Goal: Transaction & Acquisition: Purchase product/service

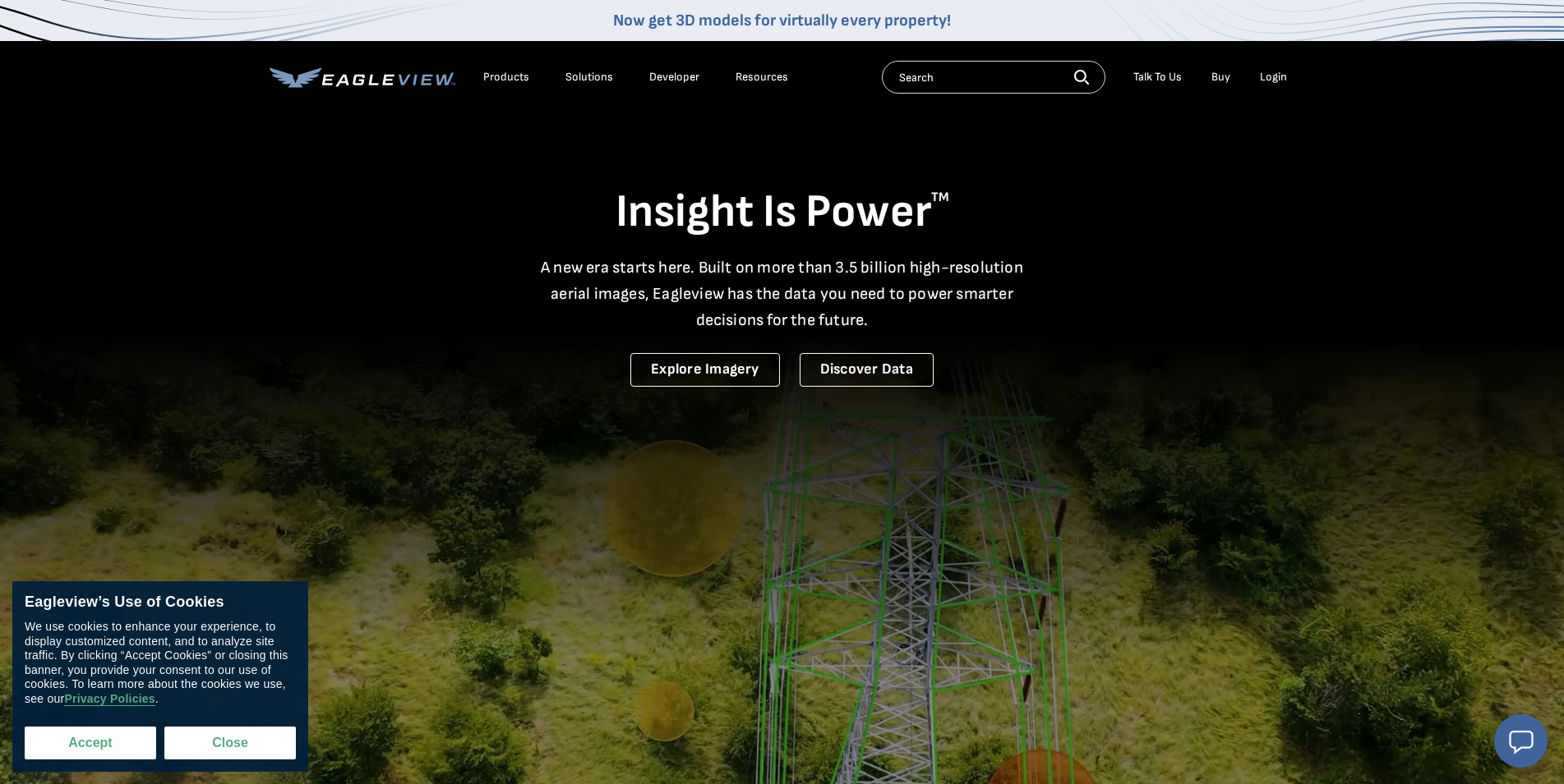
click at [117, 756] on button "Accept" at bounding box center [90, 743] width 131 height 33
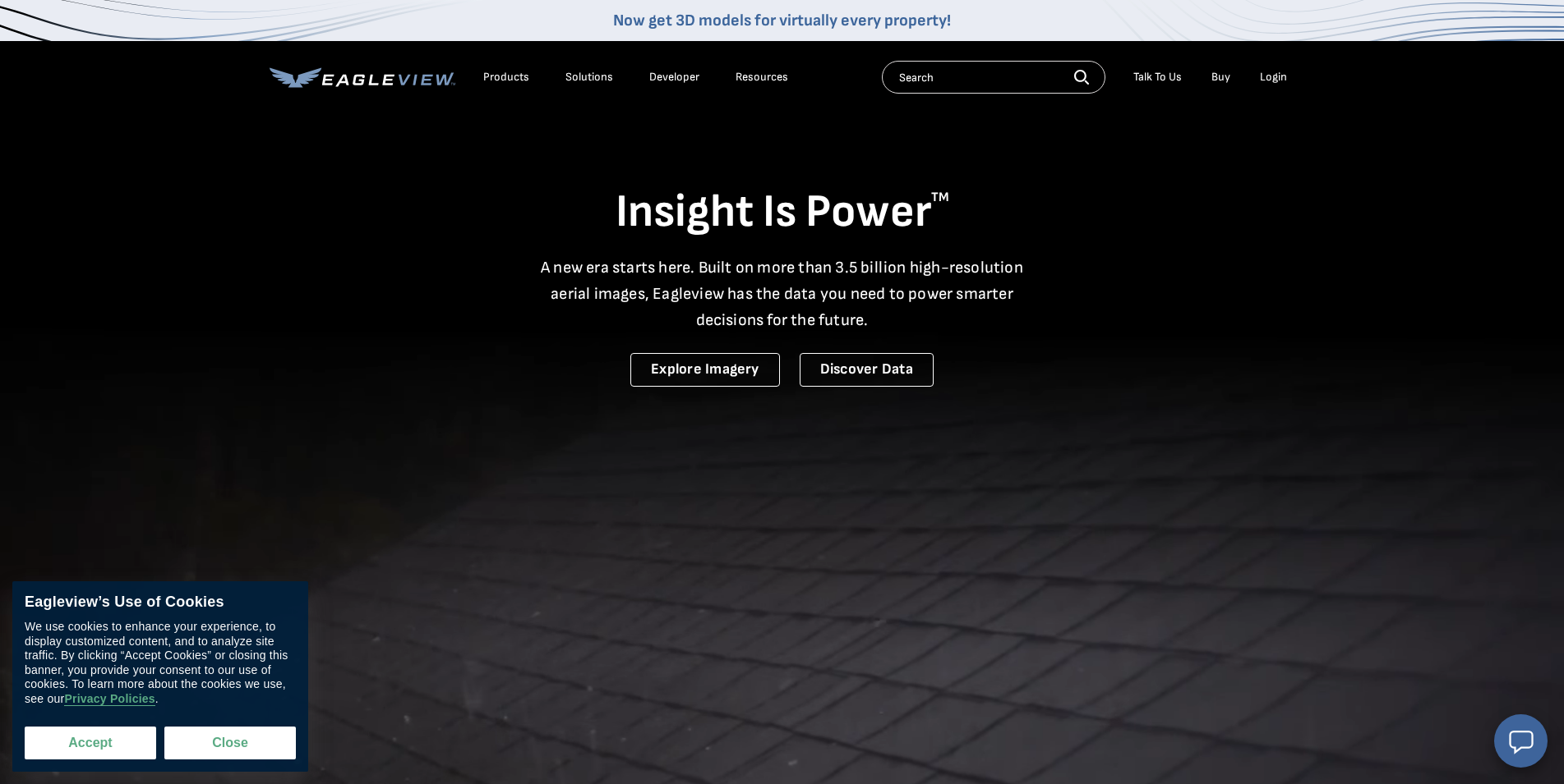
checkbox input "true"
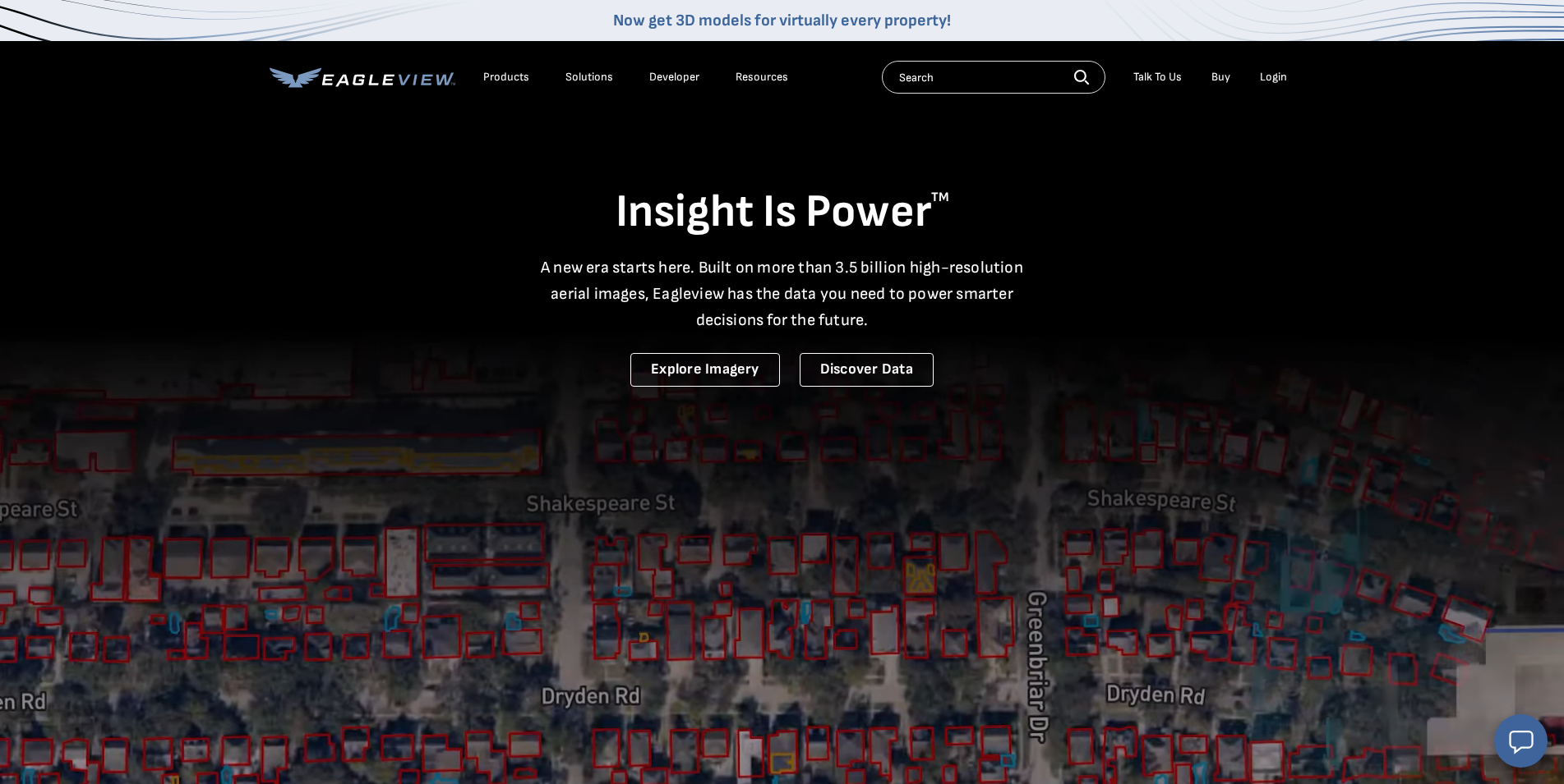
click at [1268, 85] on li "Login" at bounding box center [1273, 77] width 43 height 25
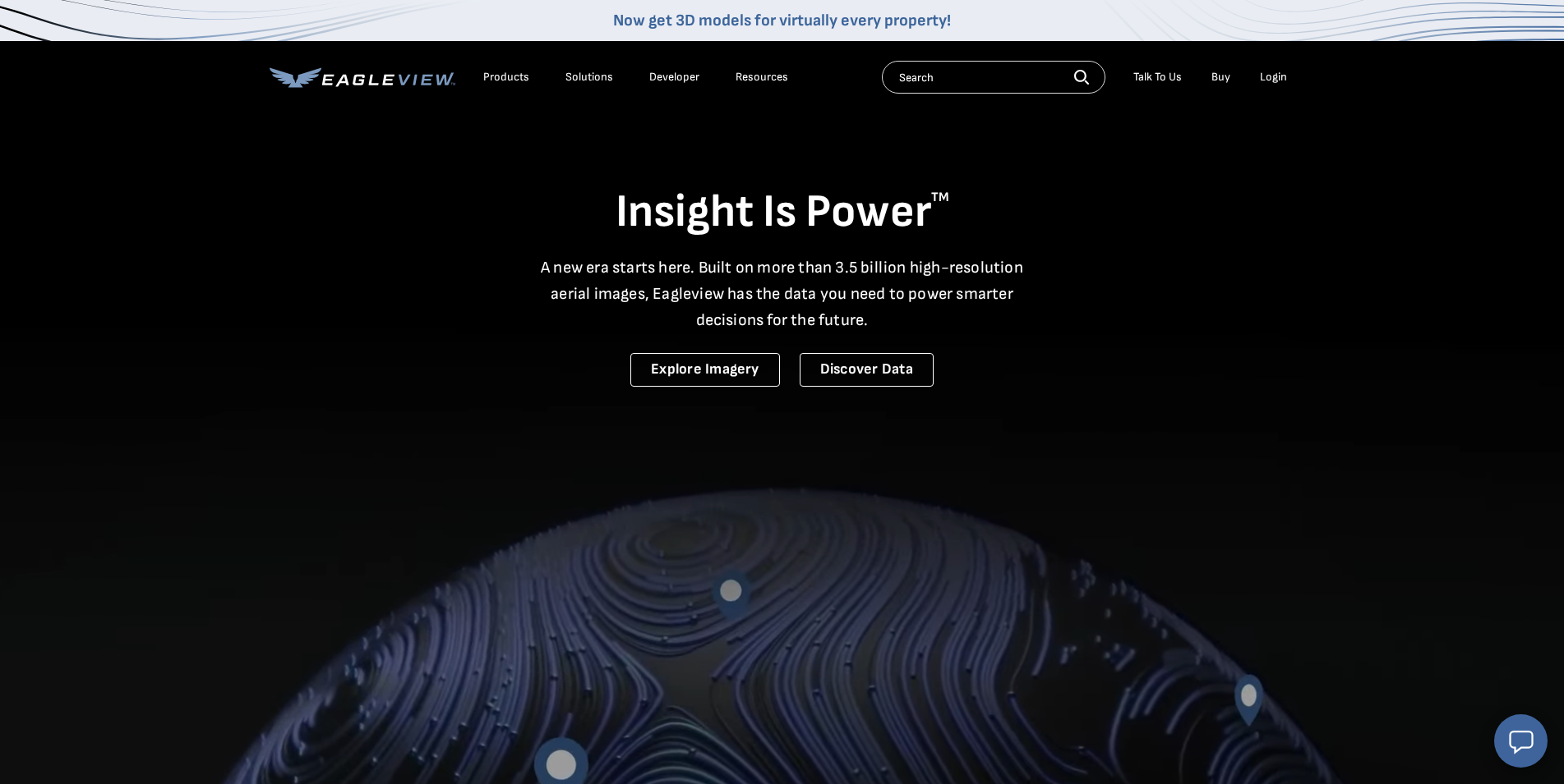
click at [1270, 80] on div "Login" at bounding box center [1273, 77] width 27 height 15
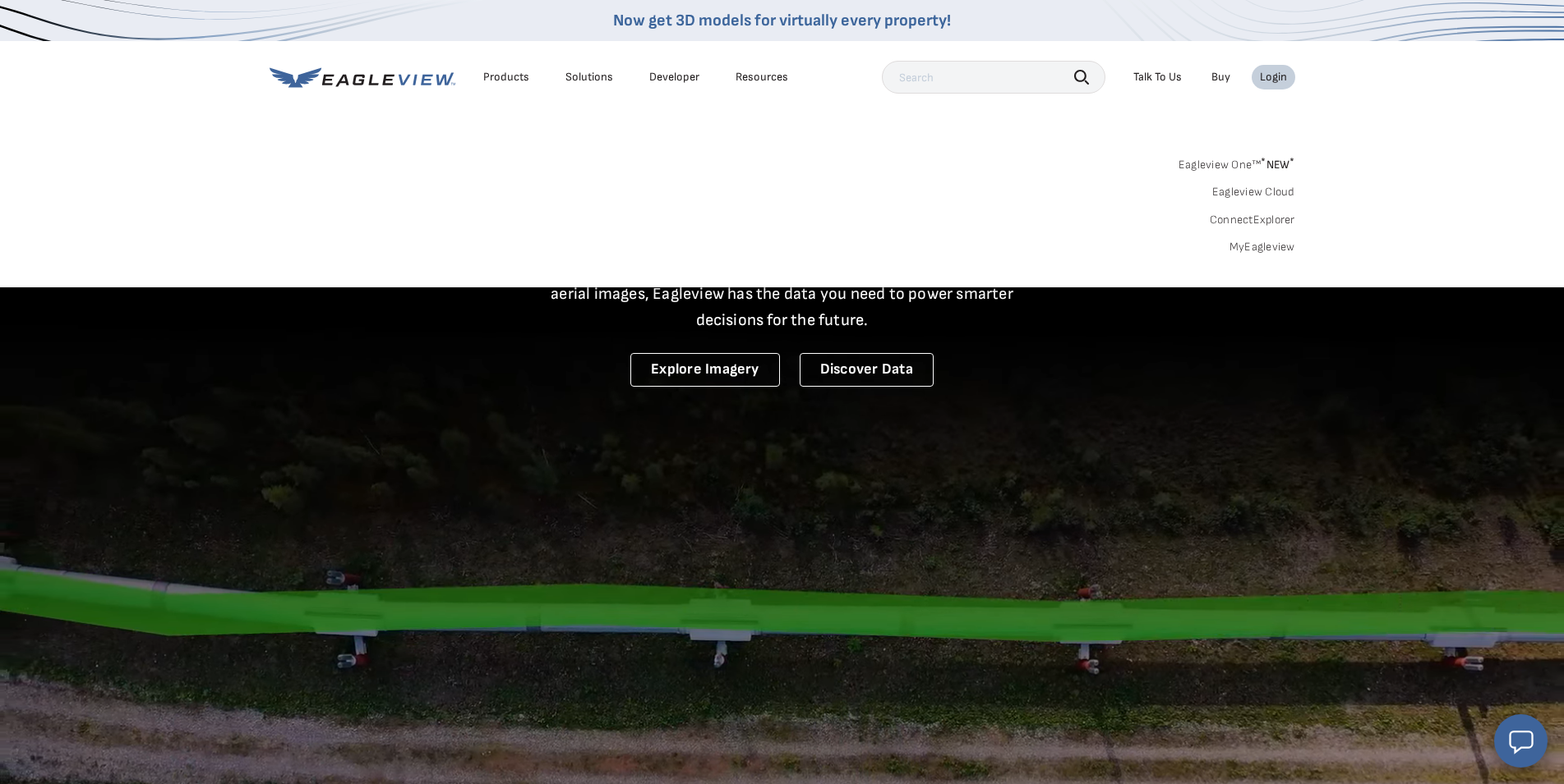
click at [1258, 249] on link "MyEagleview" at bounding box center [1262, 247] width 66 height 15
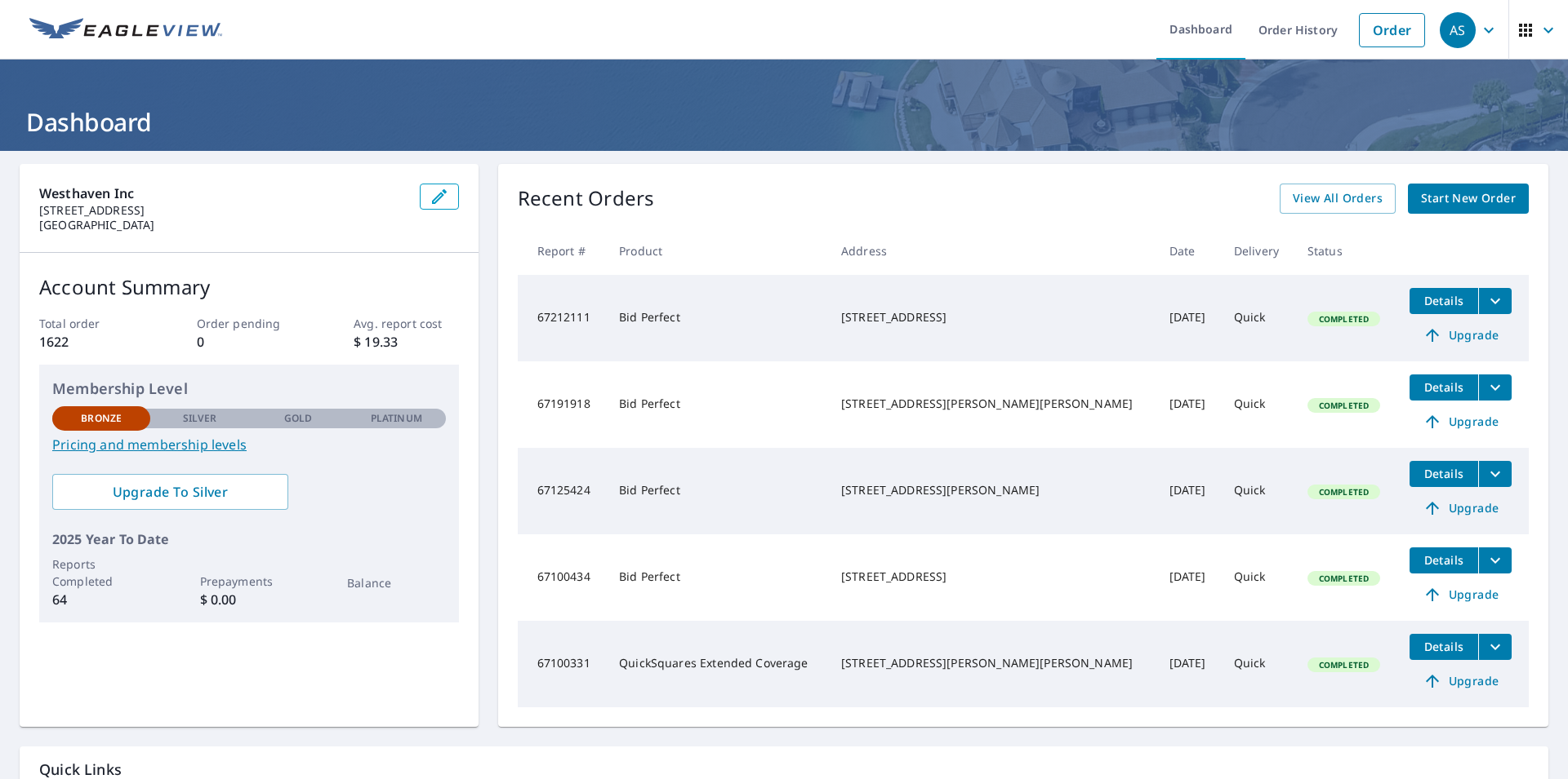
click at [1438, 197] on span "Start New Order" at bounding box center [1467, 199] width 95 height 21
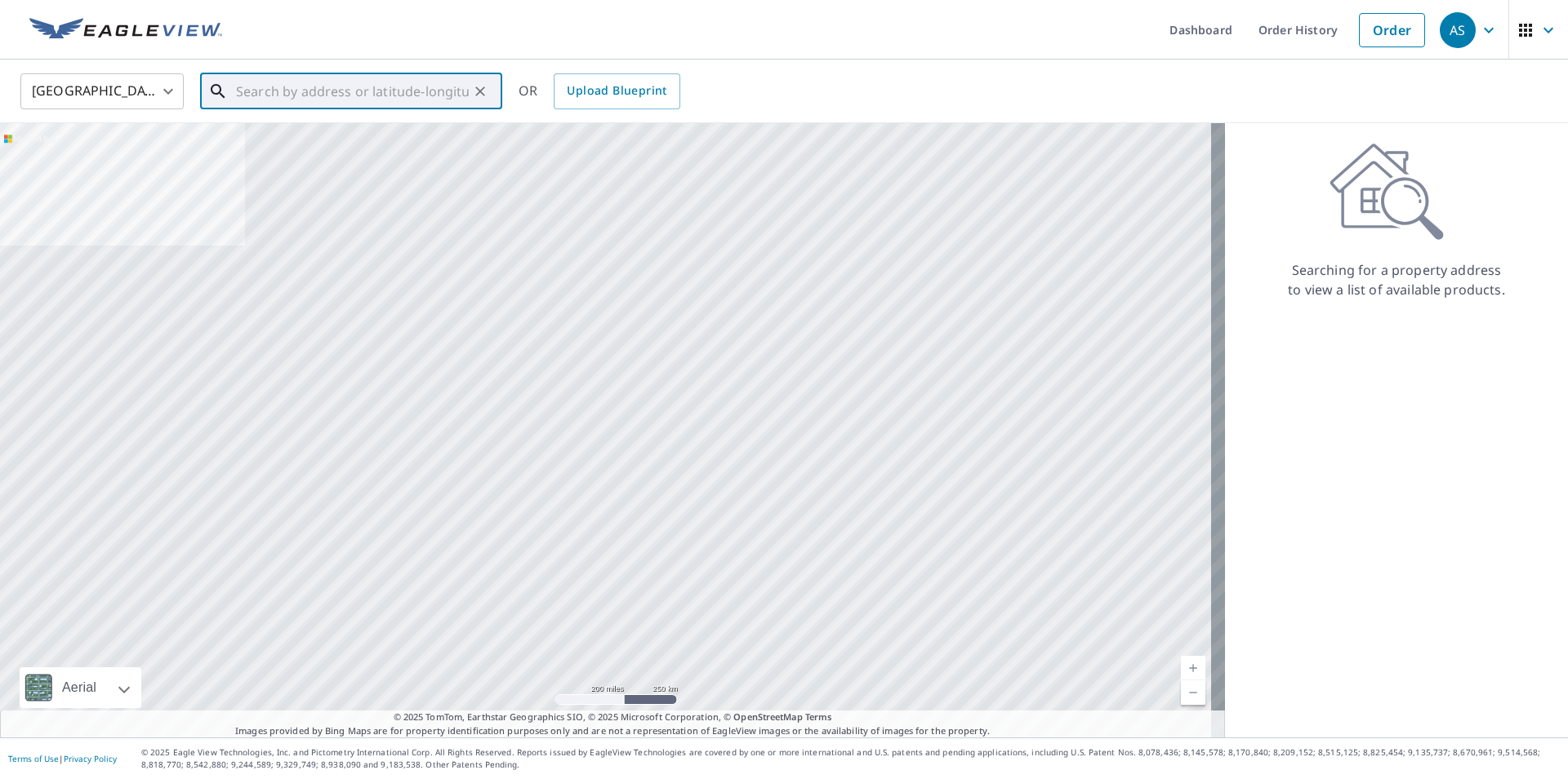
click at [307, 87] on input "text" at bounding box center [352, 91] width 233 height 45
click at [400, 95] on input "text" at bounding box center [352, 91] width 233 height 45
paste input "3760 Argonaut Ave, Rocklin, California 95677 S"
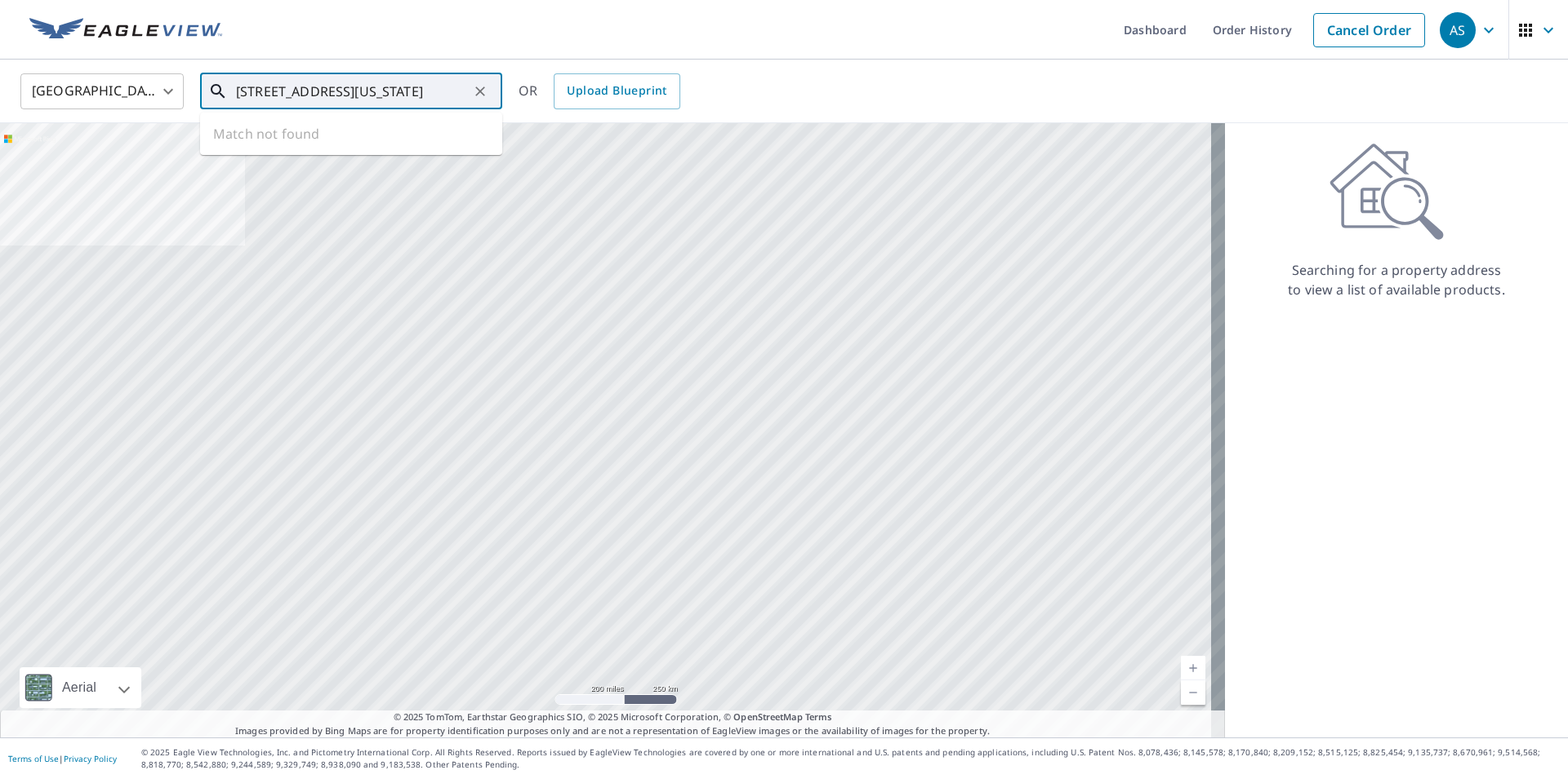
scroll to position [0, 85]
type input "3760 Argonaut Ave, Rocklin, California 95677 S"
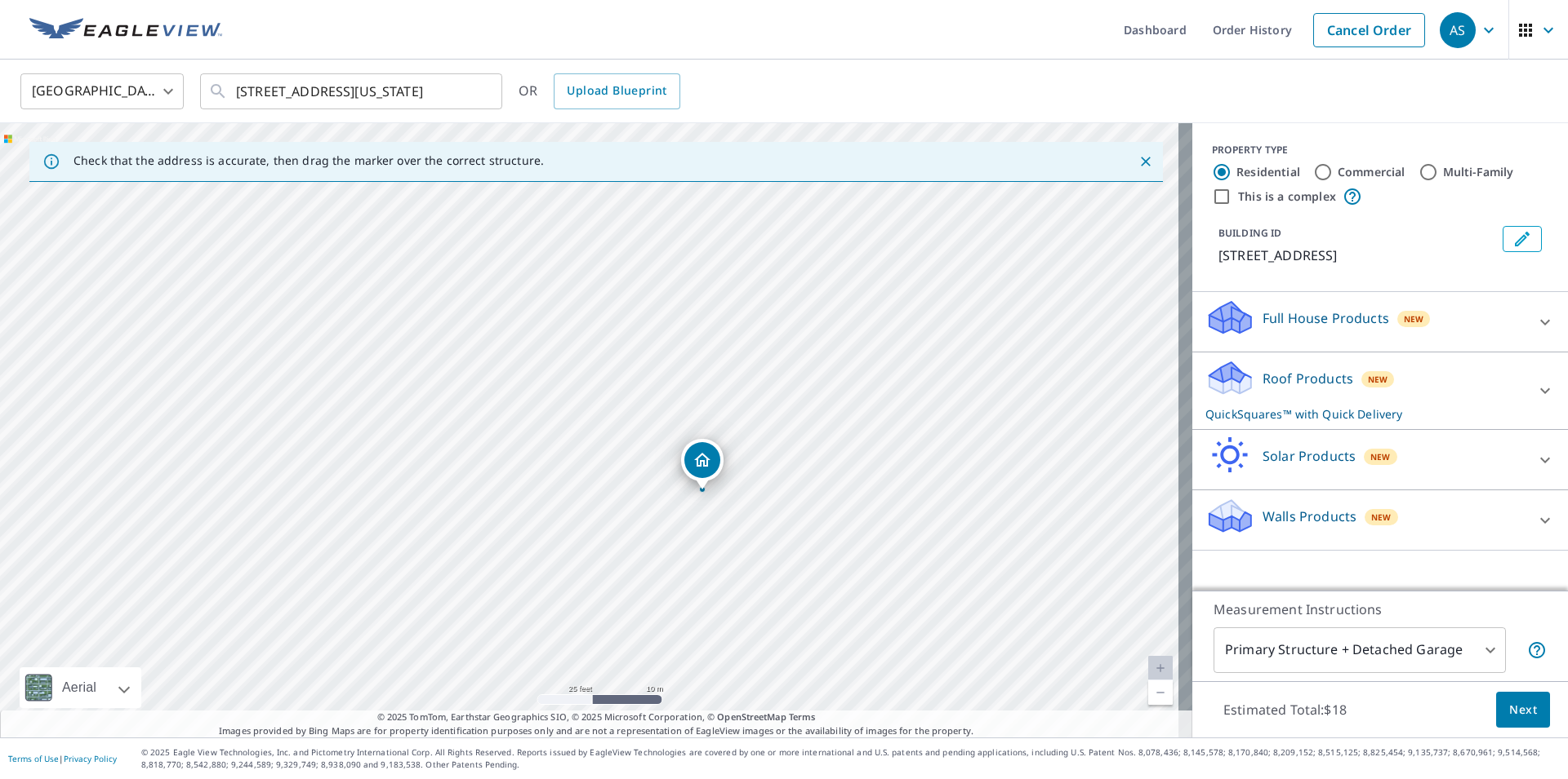
drag, startPoint x: 624, startPoint y: 463, endPoint x: 713, endPoint y: 503, distance: 97.6
click at [713, 503] on div "3760 Argonaut Ave Rocklin, CA 95677" at bounding box center [596, 429] width 1192 height 614
drag, startPoint x: 825, startPoint y: 504, endPoint x: 878, endPoint y: 464, distance: 66.4
click at [878, 464] on div "3760 Argonaut Ave Rocklin, CA 95677" at bounding box center [596, 429] width 1192 height 614
drag, startPoint x: 751, startPoint y: 493, endPoint x: 756, endPoint y: 478, distance: 15.8
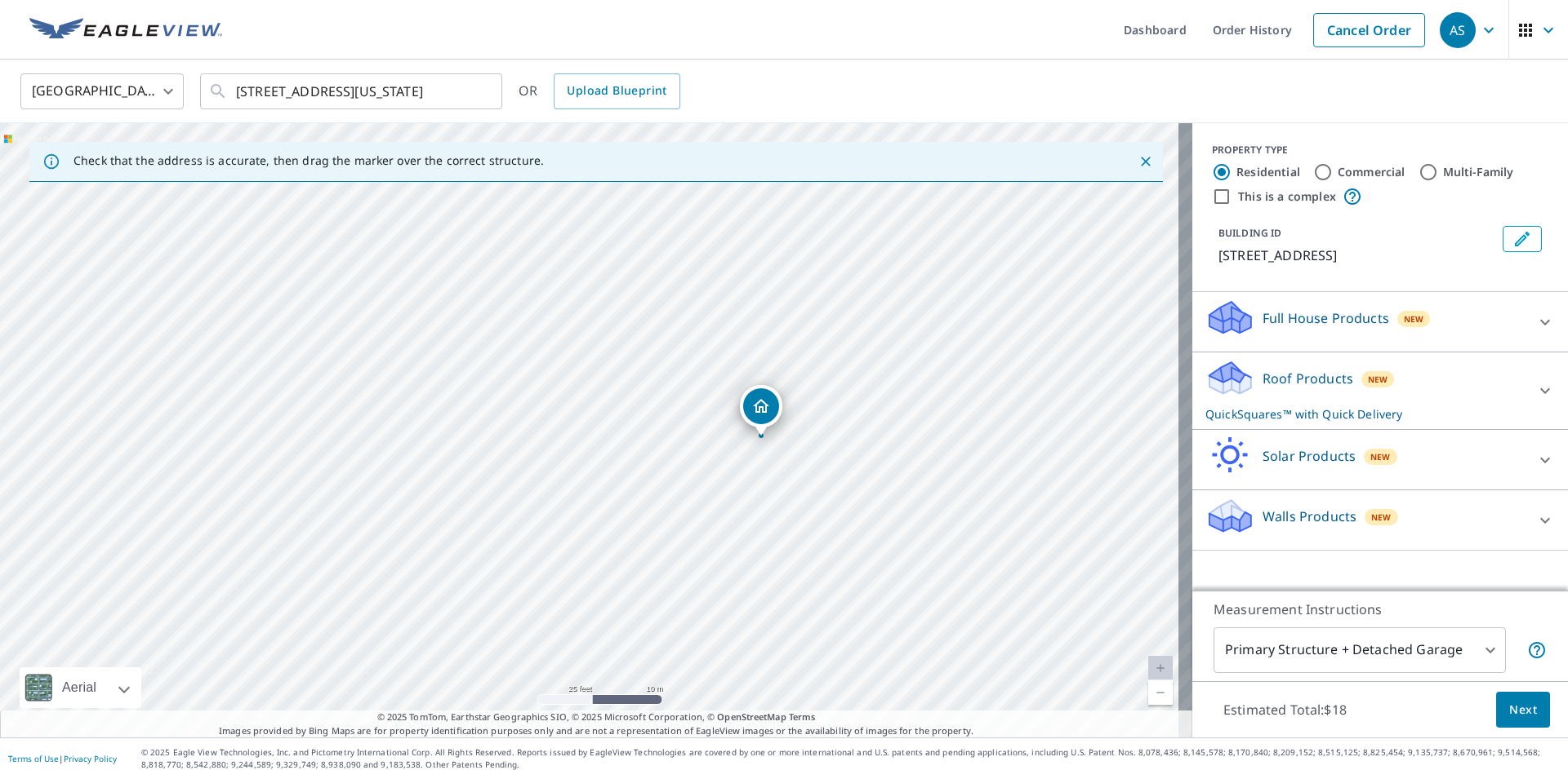
click at [756, 478] on div "3760 Argonaut Ave Rocklin, CA 95677" at bounding box center [596, 429] width 1192 height 614
drag, startPoint x: 756, startPoint y: 401, endPoint x: 752, endPoint y: 411, distance: 10.8
click at [752, 411] on div "3760 Argonaut Ave Rocklin, CA 95677" at bounding box center [596, 429] width 1192 height 614
drag, startPoint x: 632, startPoint y: 484, endPoint x: 710, endPoint y: 521, distance: 86.3
click at [710, 521] on div "3760 Argonaut Ave Rocklin, CA 95677" at bounding box center [596, 429] width 1192 height 614
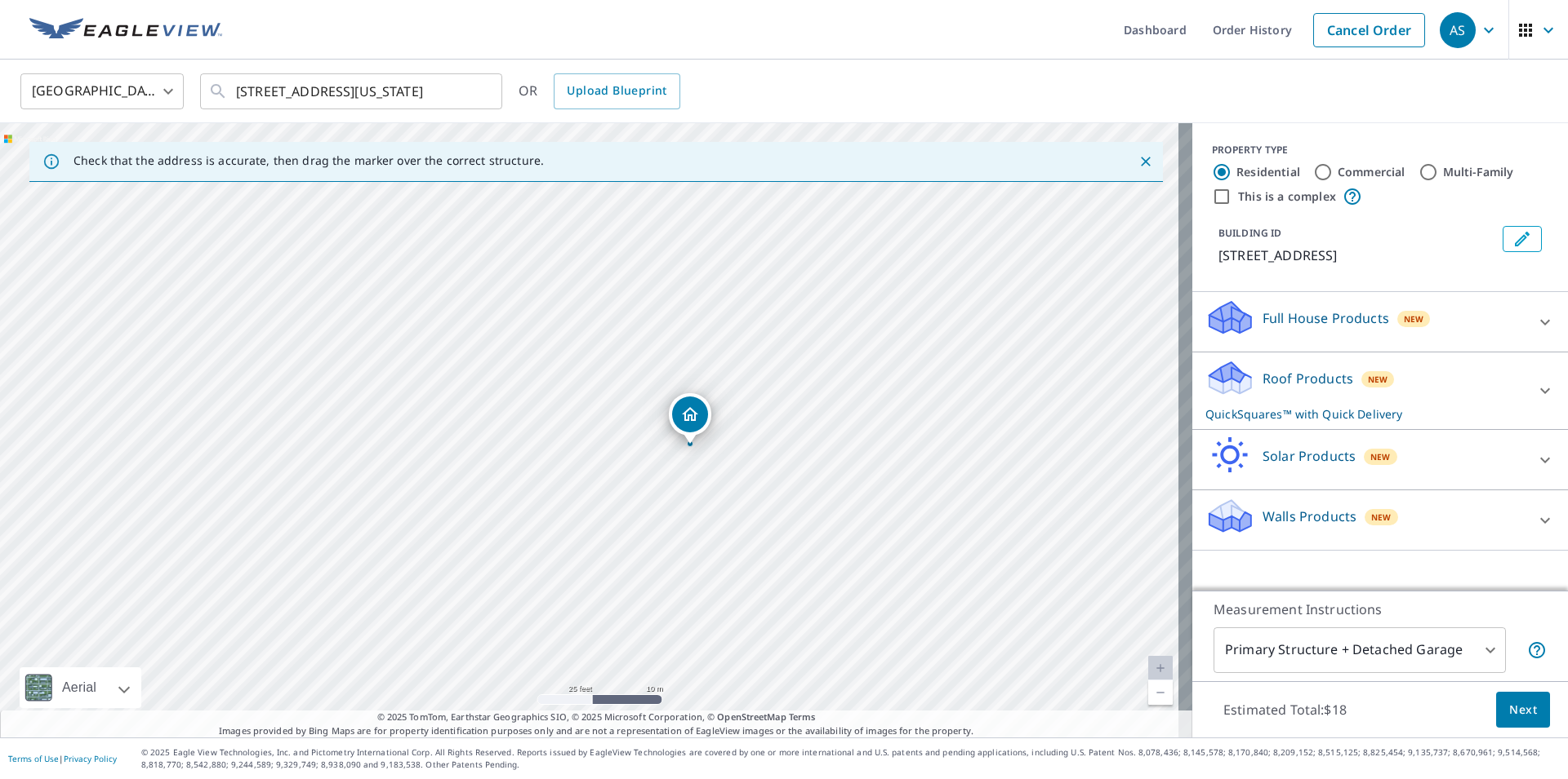
drag, startPoint x: 745, startPoint y: 543, endPoint x: 752, endPoint y: 501, distance: 42.6
click at [752, 501] on div "3760 Argonaut Ave Rocklin, CA 95677" at bounding box center [596, 429] width 1192 height 614
click at [1509, 709] on span "Next" at bounding box center [1523, 710] width 28 height 21
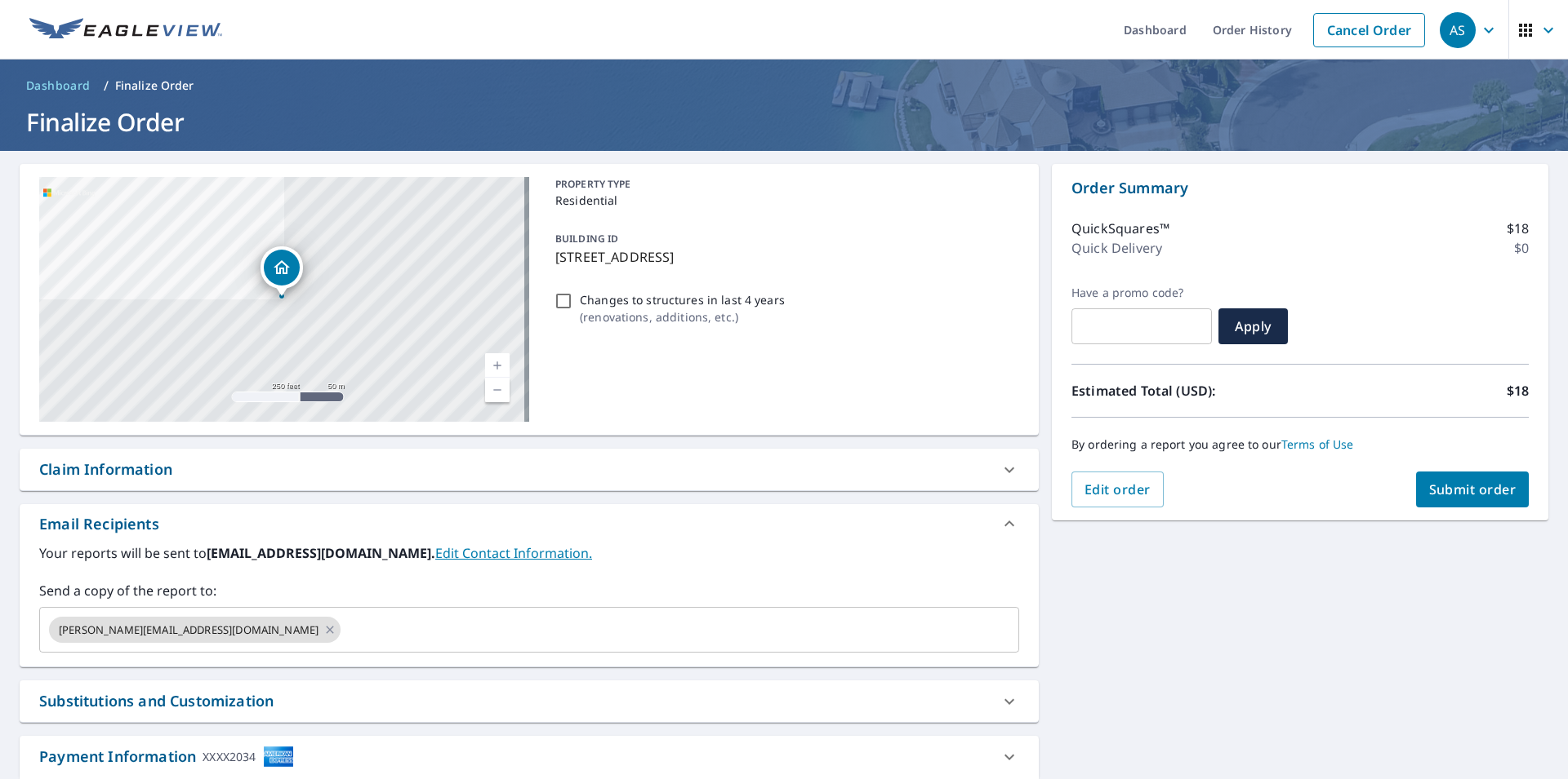
click at [490, 370] on link "Current Level 17, Zoom In" at bounding box center [497, 366] width 25 height 25
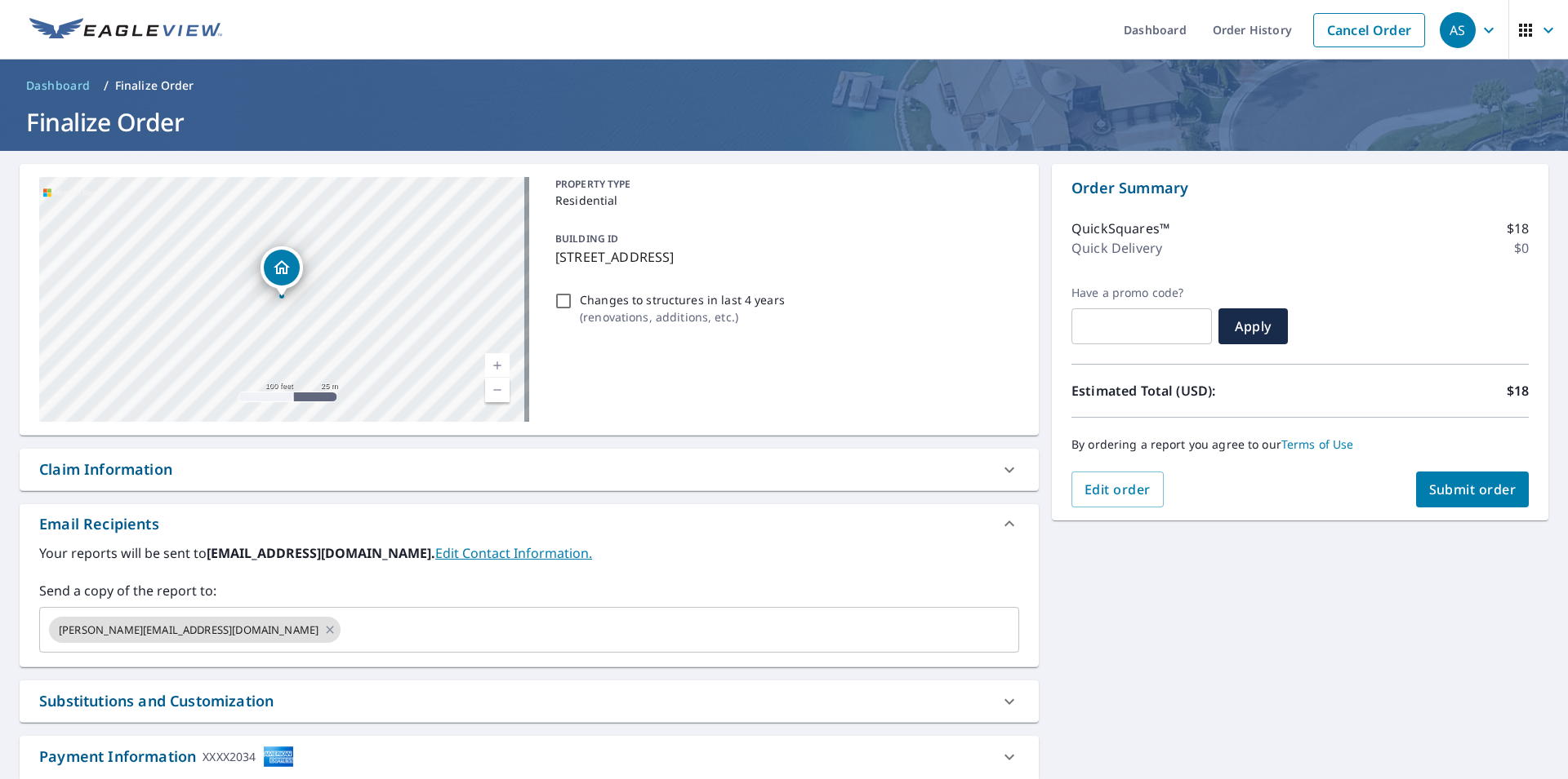
click at [490, 370] on link "Current Level 18, Zoom In" at bounding box center [497, 366] width 25 height 25
click at [490, 370] on link "Current Level 19, Zoom In" at bounding box center [497, 366] width 25 height 25
drag, startPoint x: 407, startPoint y: 337, endPoint x: 434, endPoint y: 345, distance: 28.2
click at [434, 345] on div "3760 Argonaut Ave Rocklin, CA 95677" at bounding box center [285, 299] width 490 height 245
click at [438, 345] on div "3760 Argonaut Ave Rocklin, CA 95677" at bounding box center [285, 299] width 490 height 245
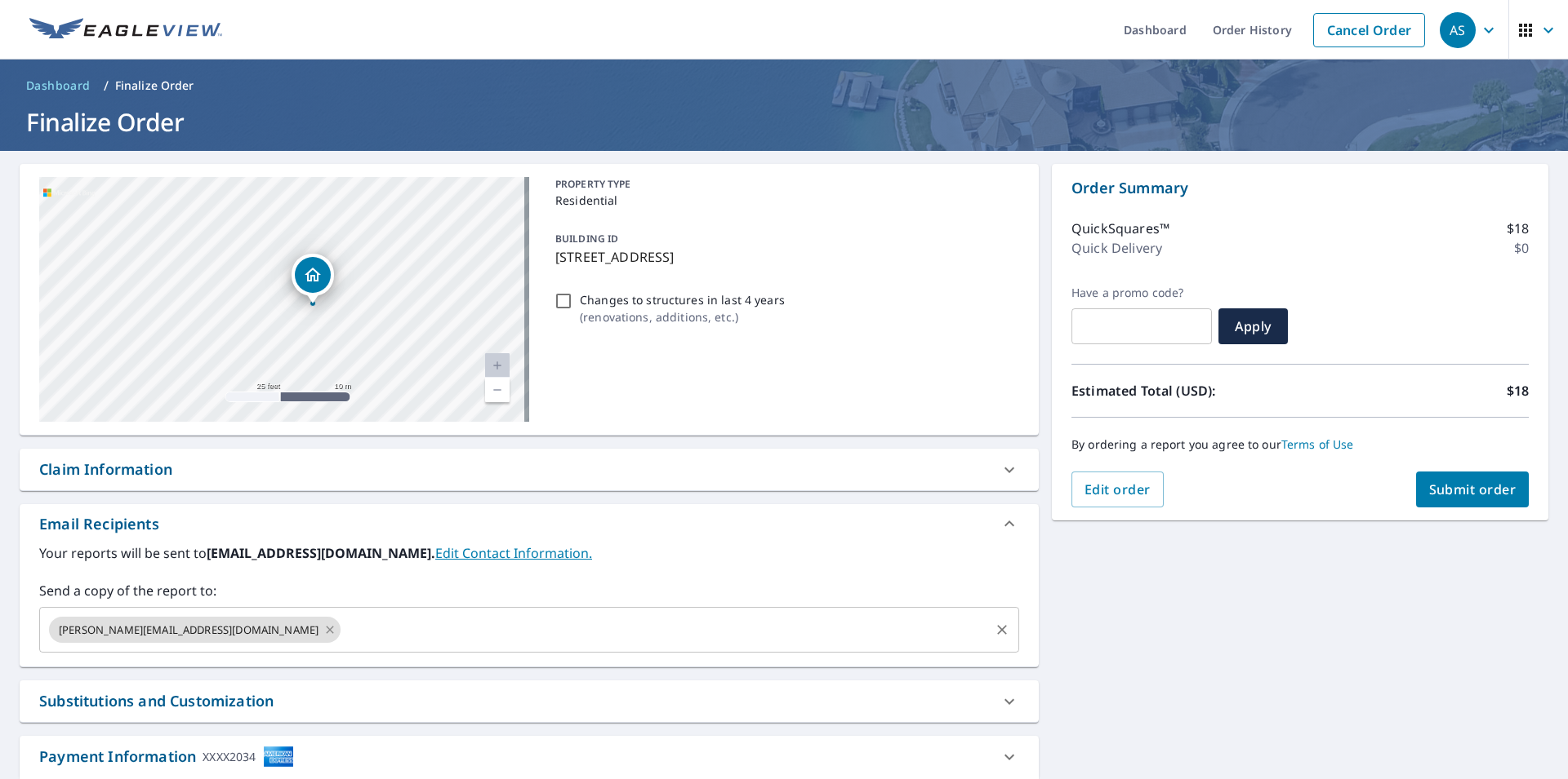
click at [323, 627] on icon at bounding box center [330, 630] width 13 height 18
click at [224, 631] on input "text" at bounding box center [516, 630] width 940 height 31
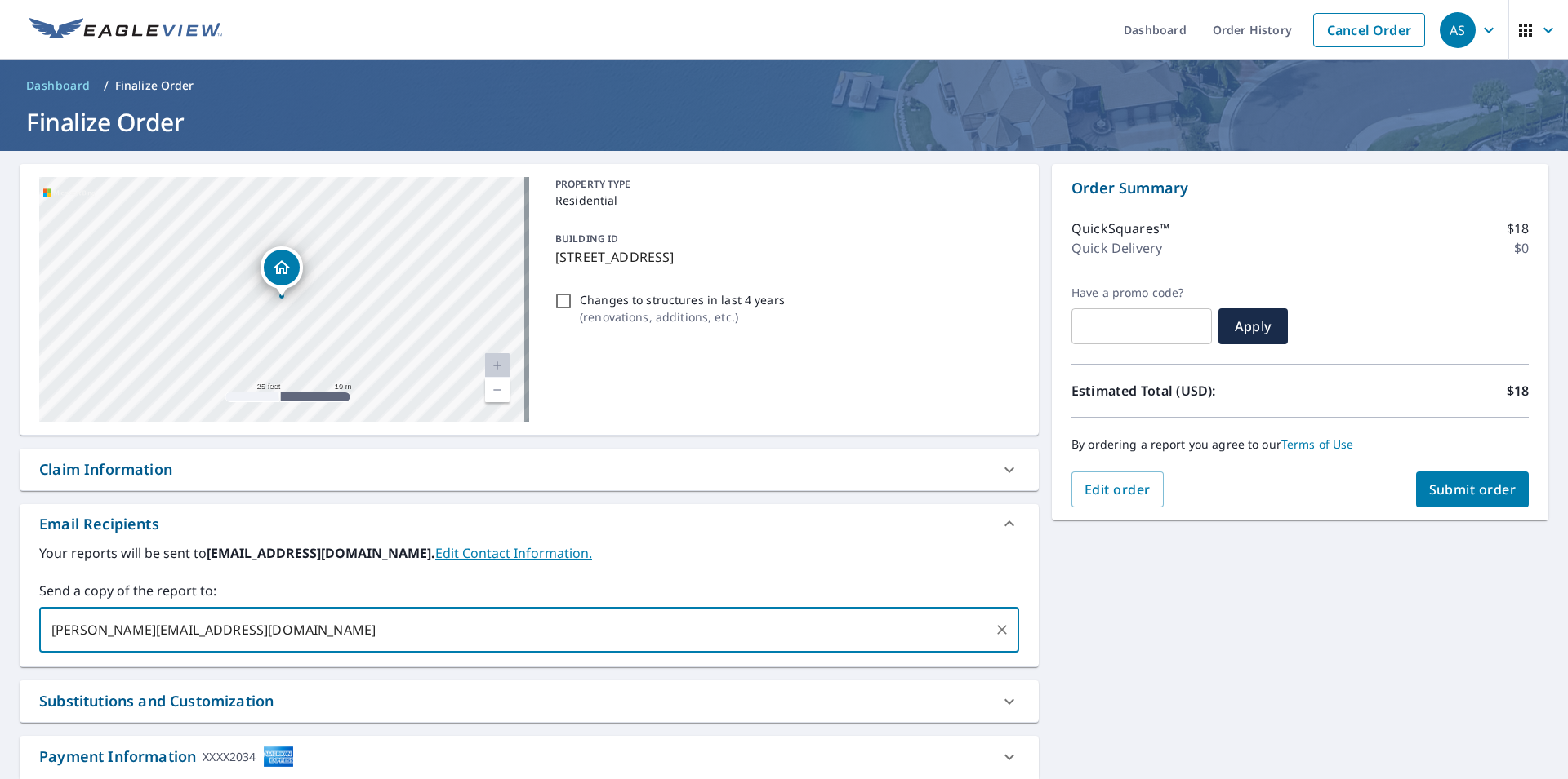
type input "louie@westhavenpower.com"
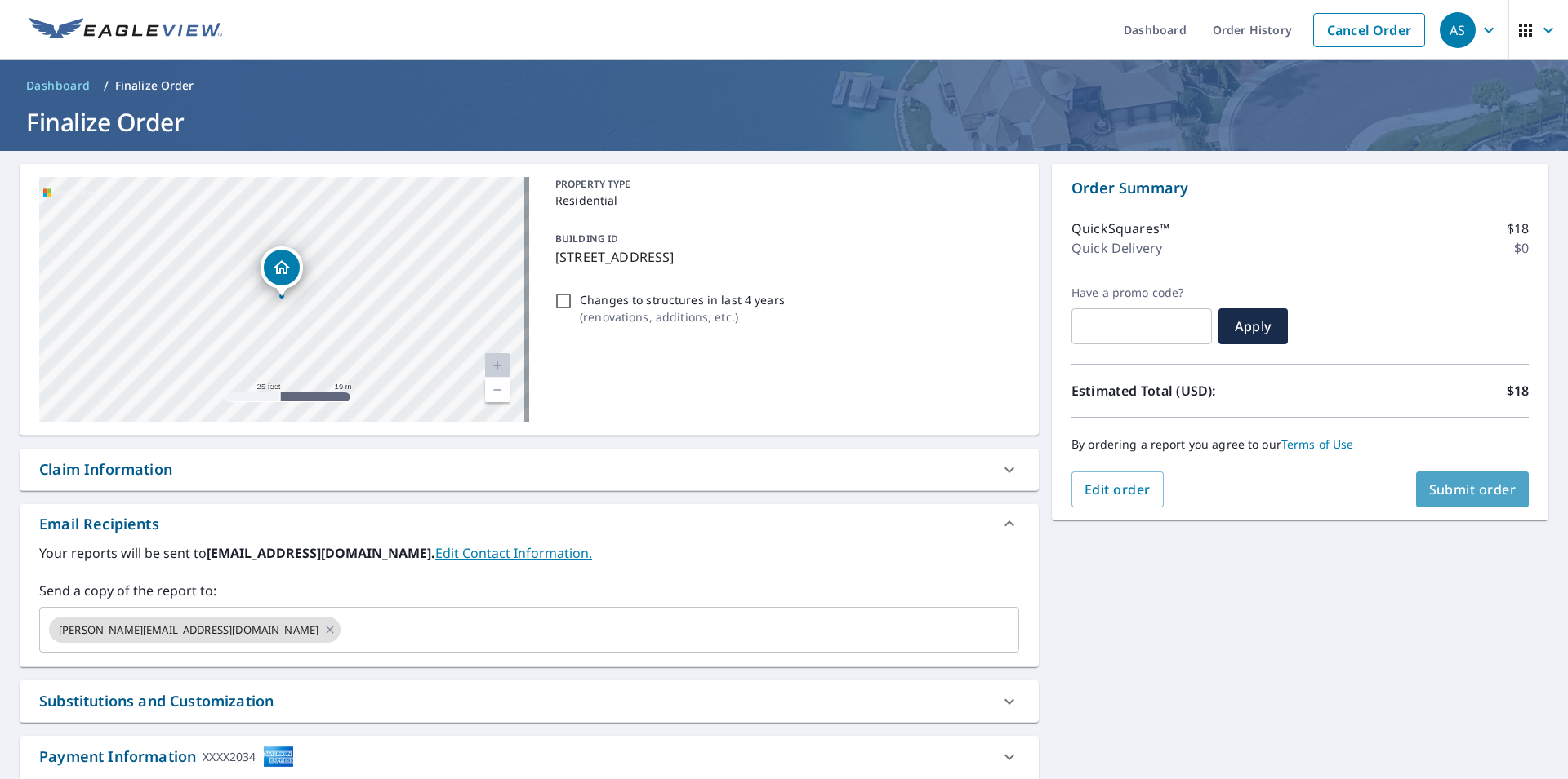
click at [1453, 491] on span "Submit order" at bounding box center [1472, 490] width 87 height 18
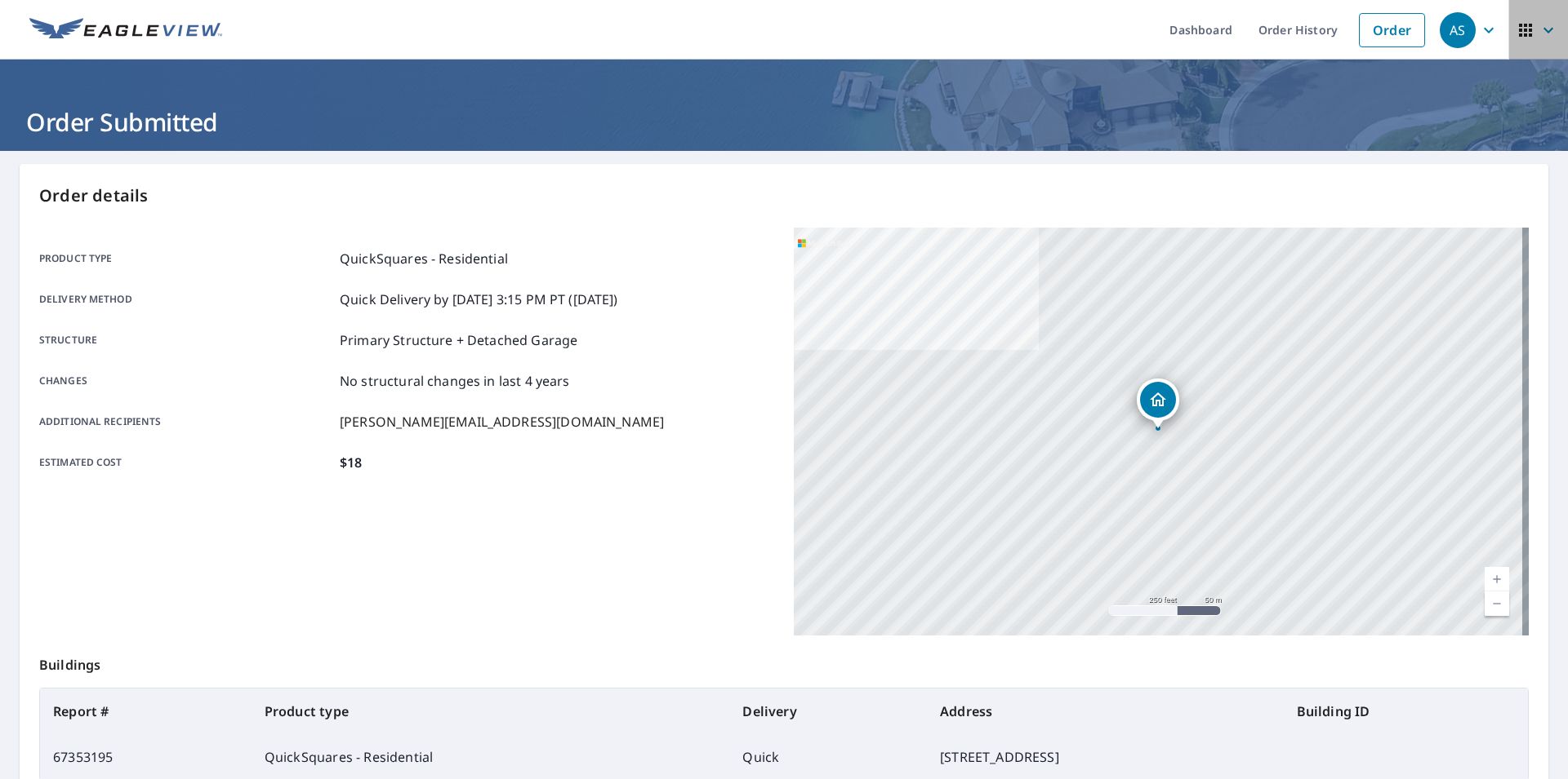
click at [1538, 32] on icon "button" at bounding box center [1548, 31] width 20 height 20
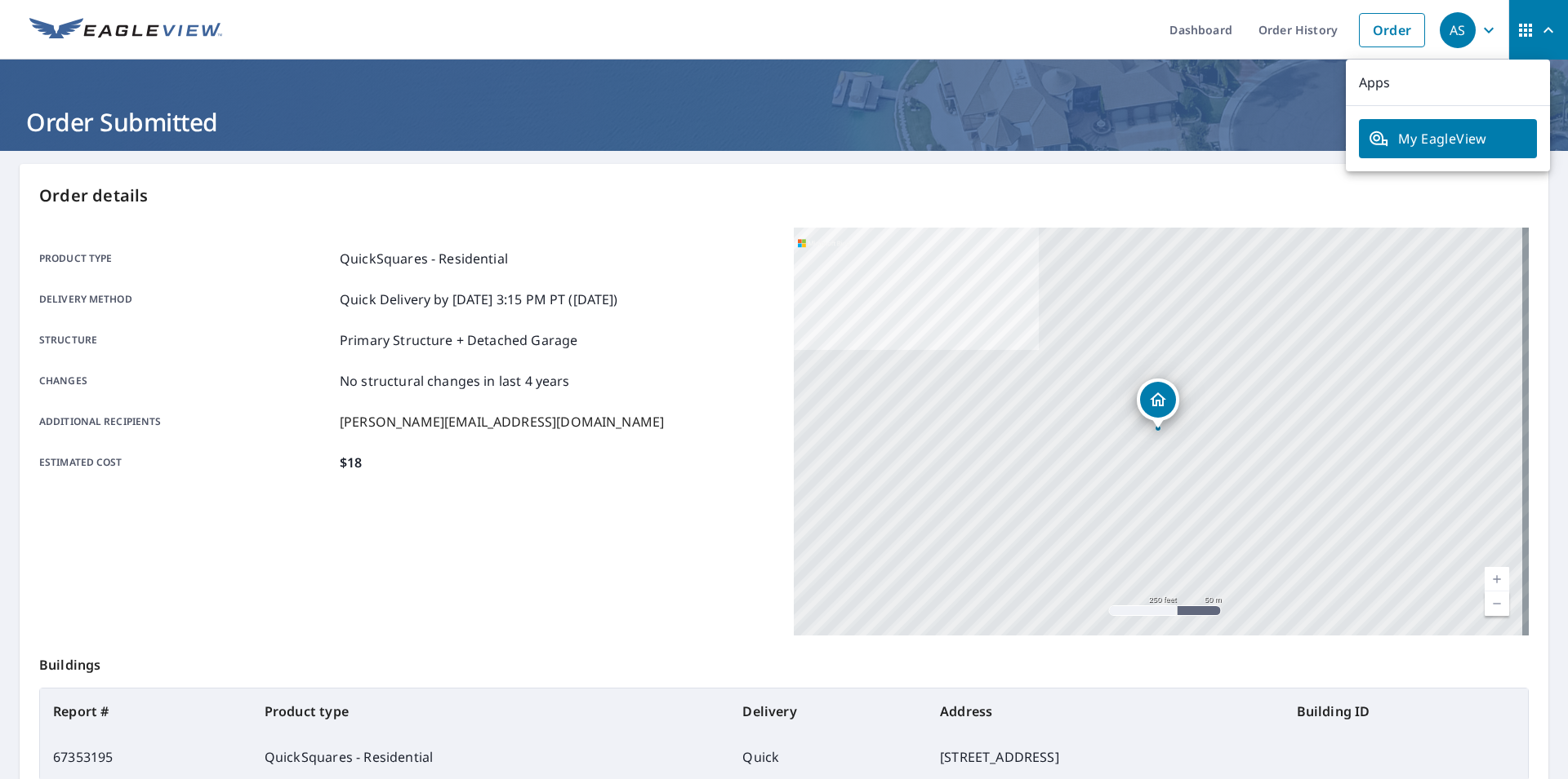
click at [1479, 35] on icon "button" at bounding box center [1489, 31] width 20 height 20
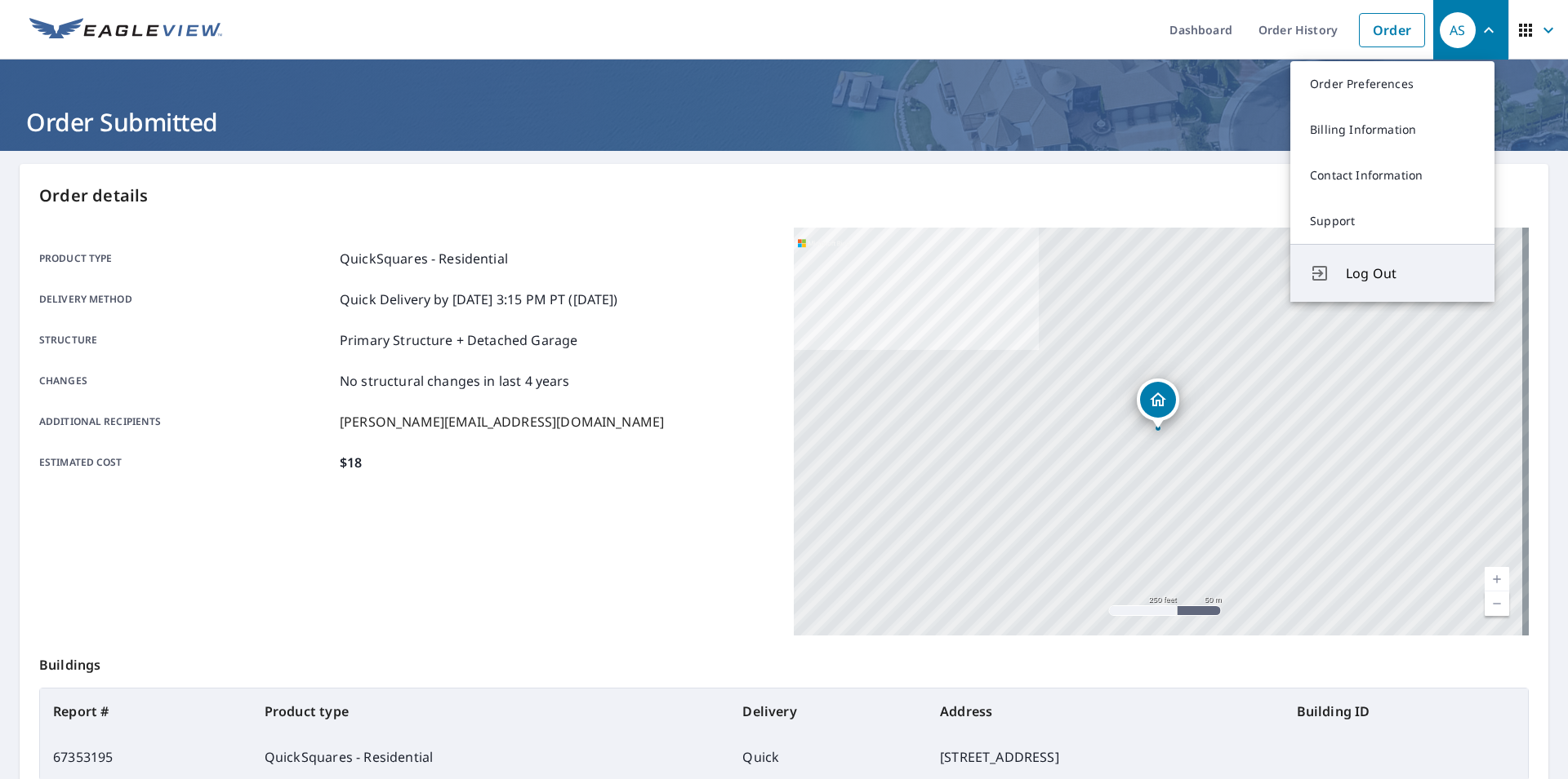
click at [1377, 267] on span "Log Out" at bounding box center [1410, 274] width 129 height 20
